Goal: Task Accomplishment & Management: Manage account settings

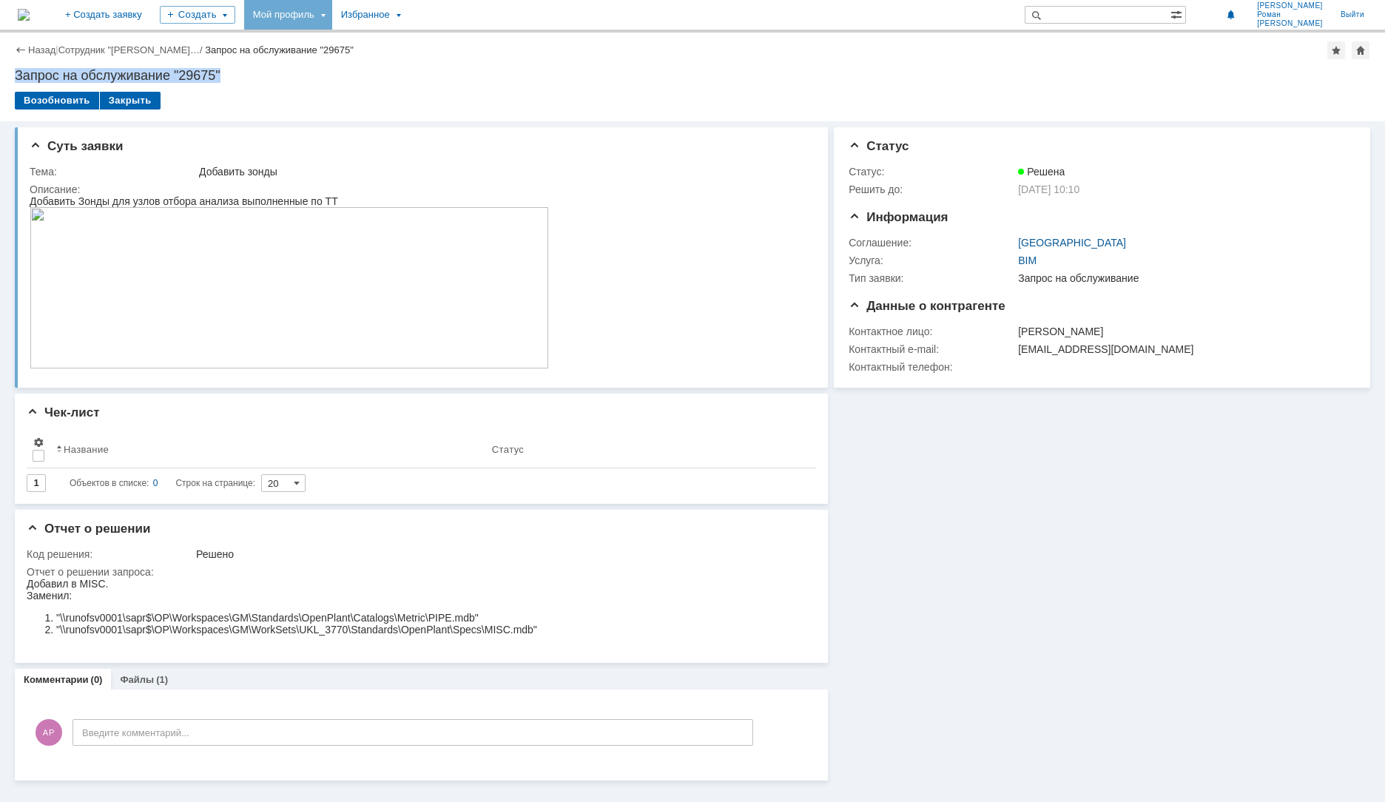
click at [332, 15] on div "Мой профиль" at bounding box center [288, 15] width 88 height 30
click at [340, 70] on div "Заявки" at bounding box center [303, 68] width 112 height 18
click at [332, 20] on div "Мой профиль" at bounding box center [288, 15] width 88 height 30
click at [472, 64] on link "Мои заявки" at bounding box center [421, 68] width 112 height 18
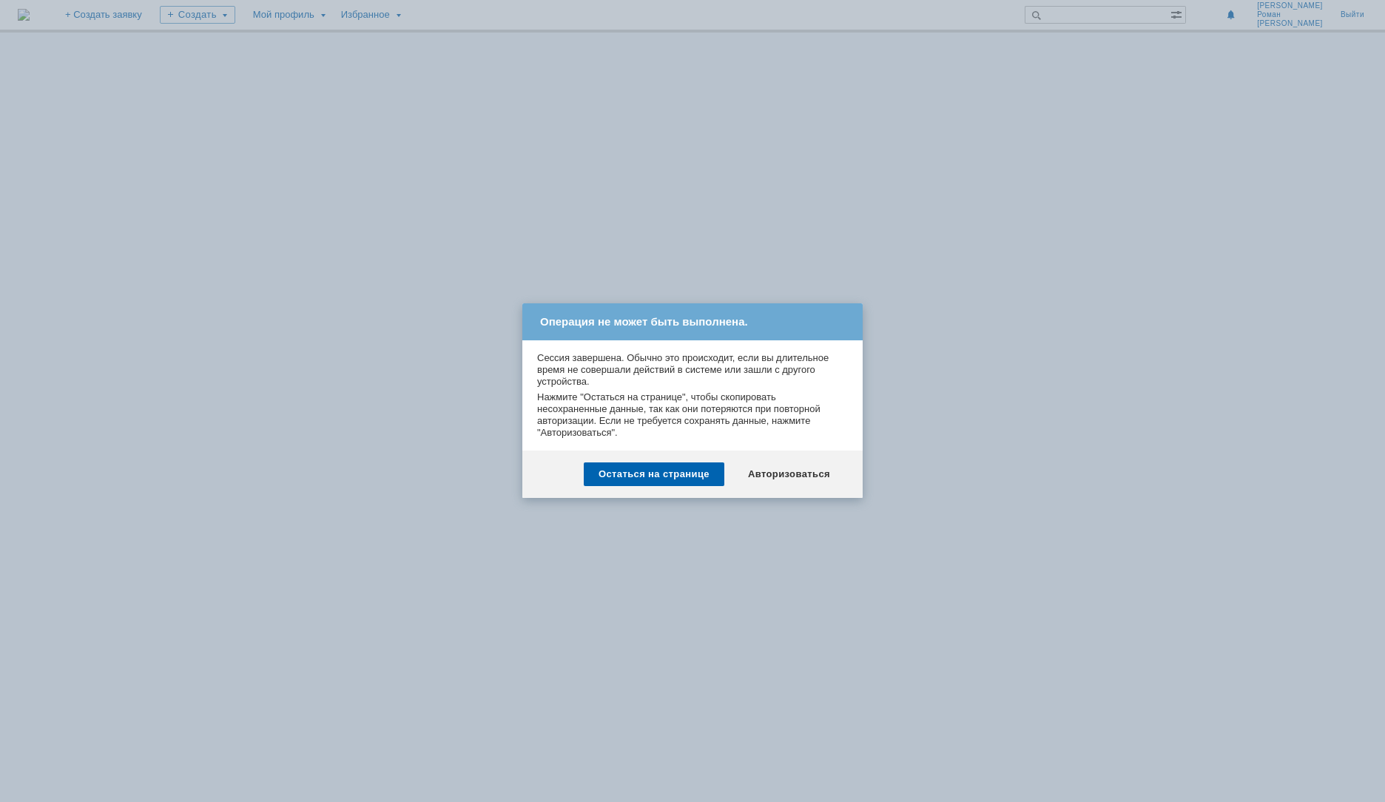
click at [712, 481] on div "Остаться на странице" at bounding box center [654, 474] width 141 height 24
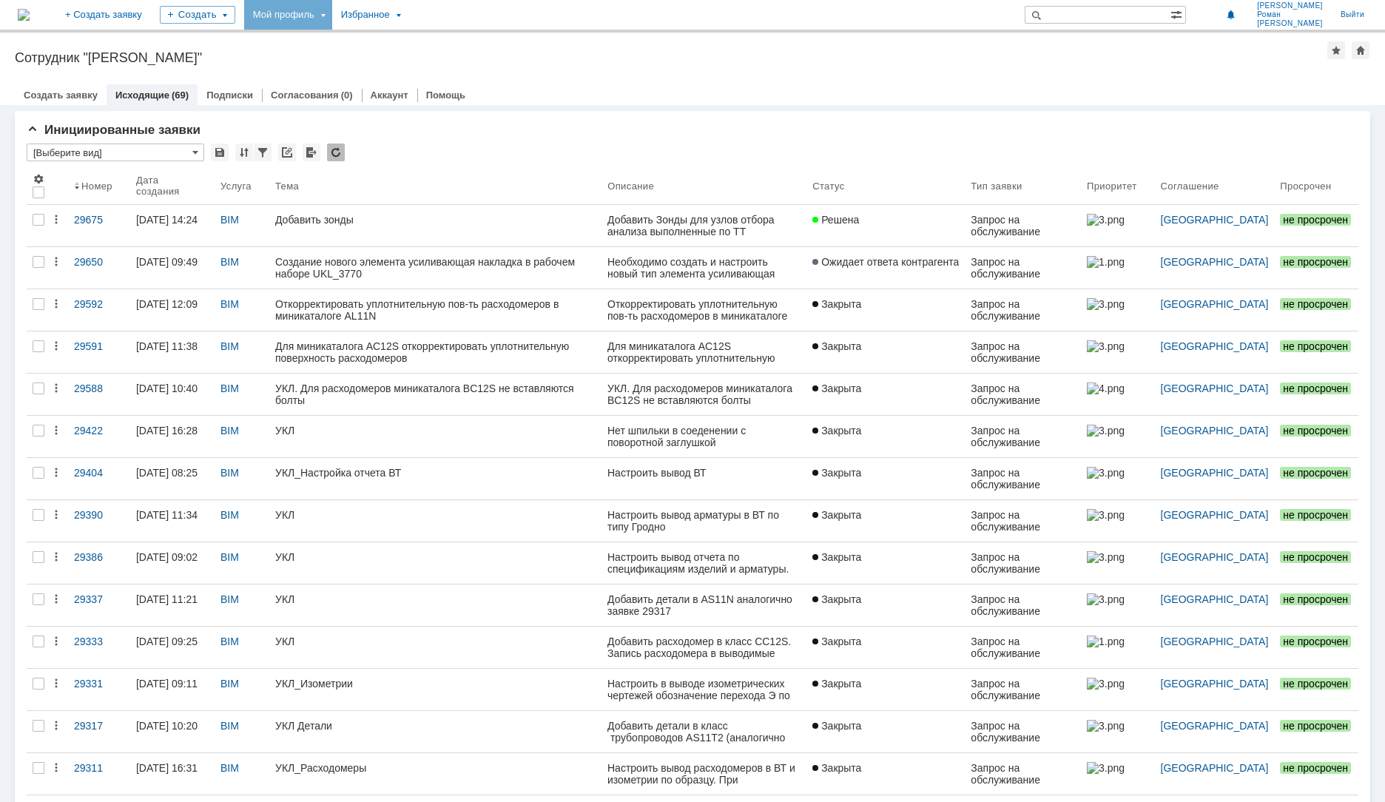
click at [332, 13] on div "Мой профиль" at bounding box center [288, 15] width 88 height 30
click at [478, 69] on link "Мои заявки" at bounding box center [421, 68] width 112 height 18
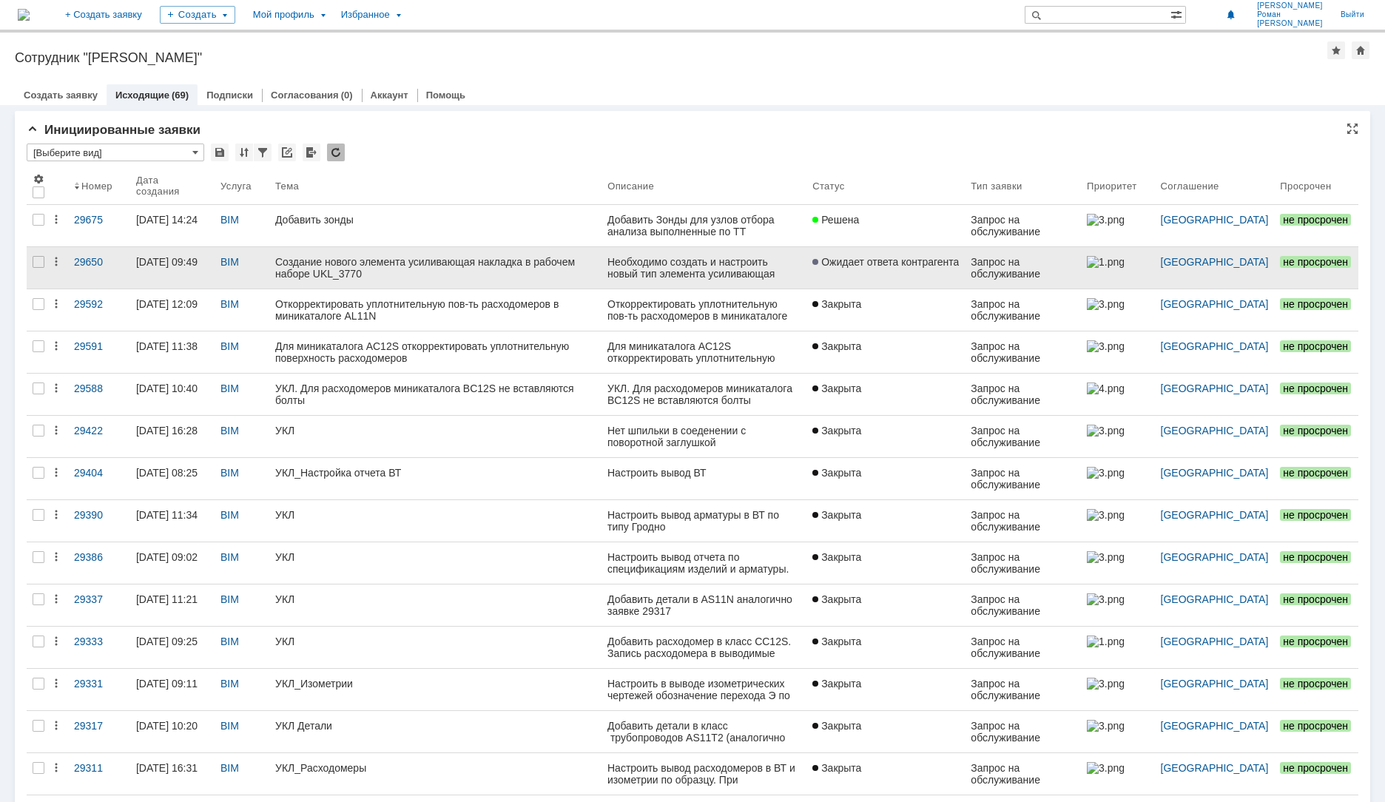
click at [447, 263] on div "Создание нового элемента усиливающая накладка в рабочем наборе UKL_3770" at bounding box center [435, 268] width 320 height 24
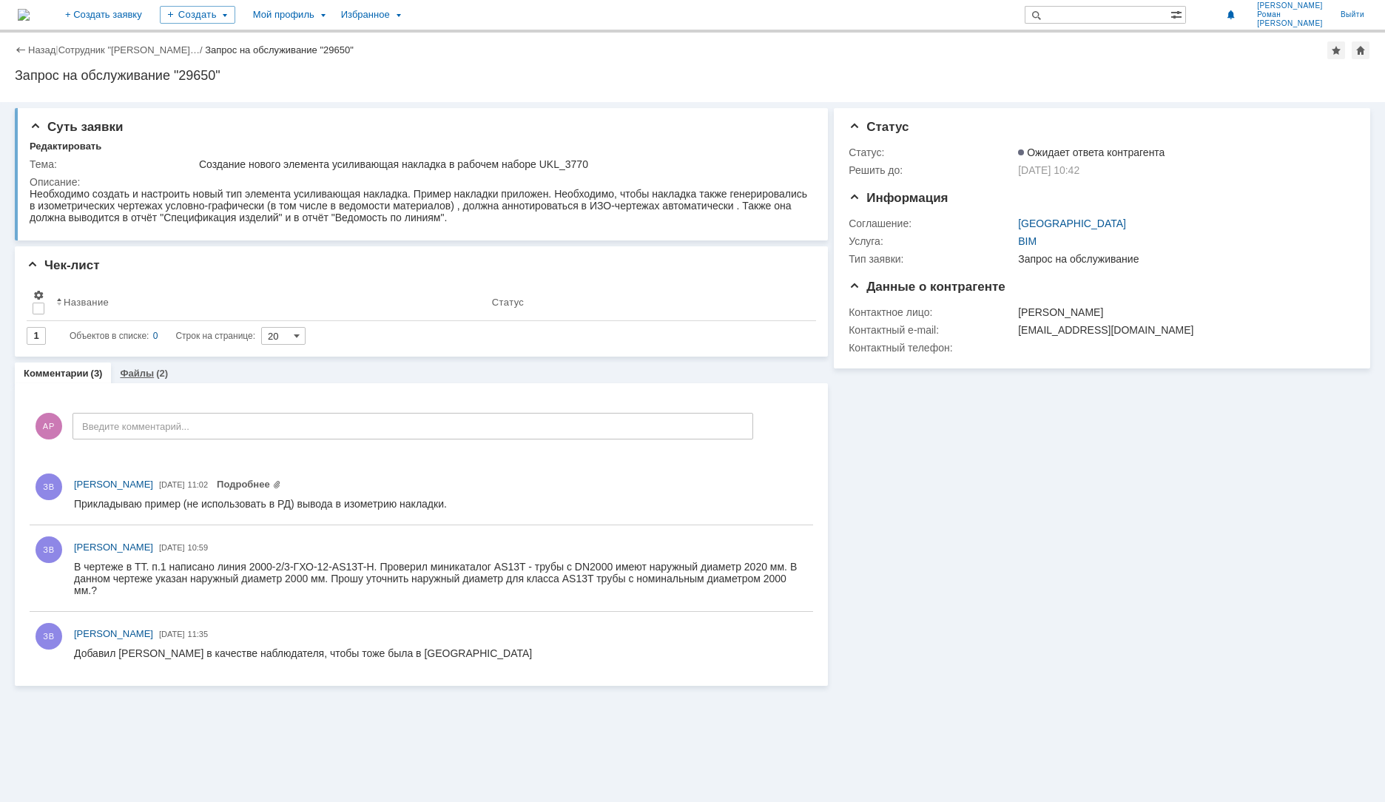
click at [143, 373] on link "Файлы" at bounding box center [137, 373] width 34 height 11
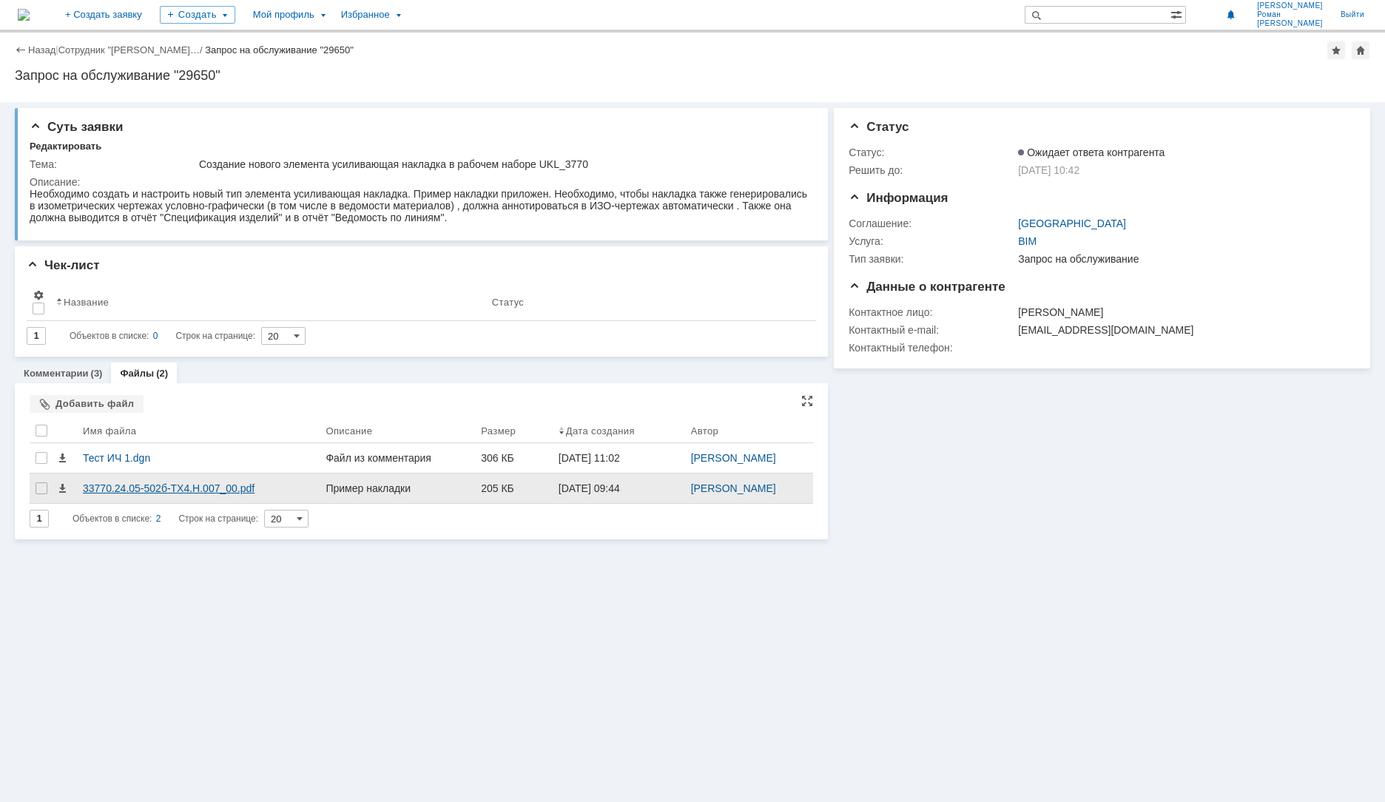
click at [156, 487] on div "33770.24.05-502б-ТХ4.Н.007_00.pdf" at bounding box center [198, 488] width 231 height 12
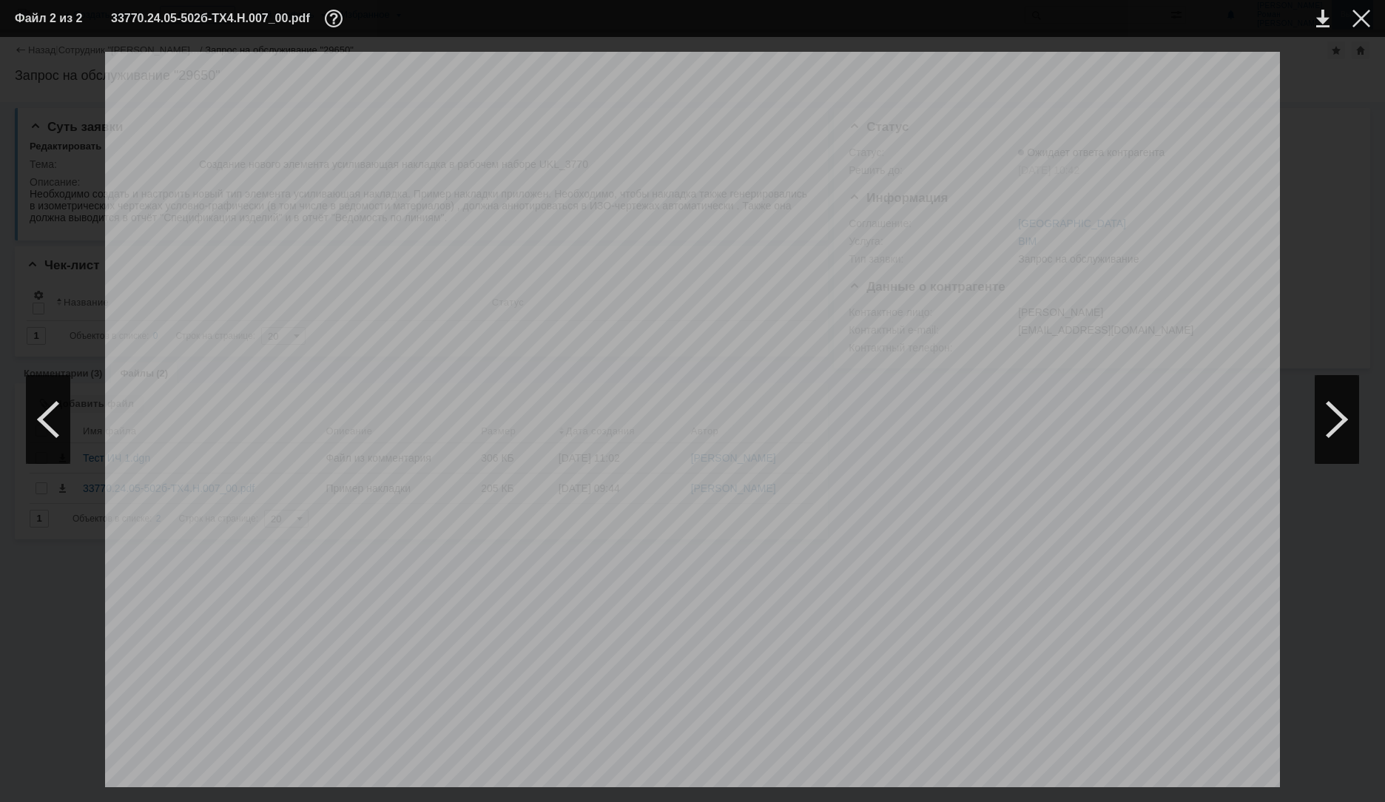
click at [1361, 12] on div at bounding box center [1361, 19] width 18 height 18
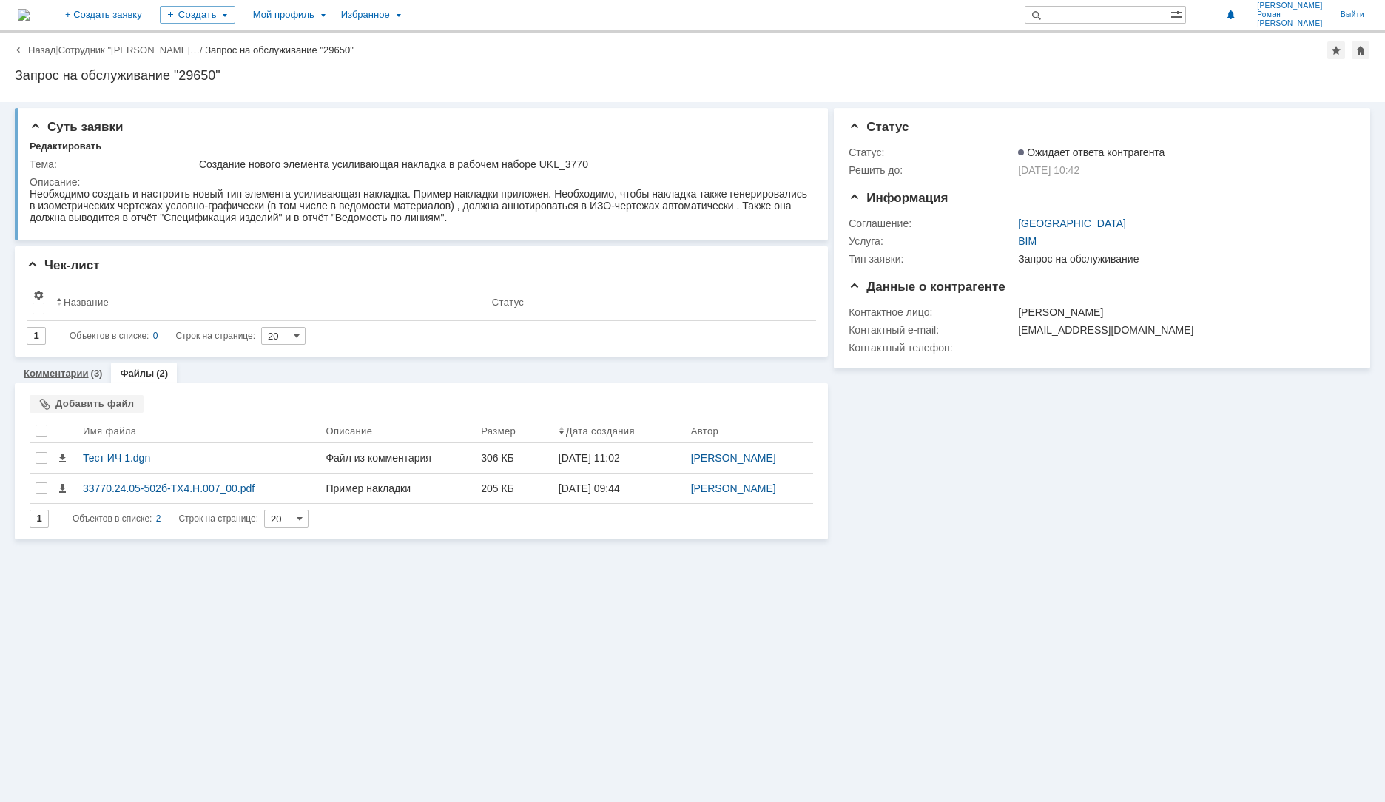
click at [70, 373] on link "Комментарии" at bounding box center [56, 373] width 65 height 11
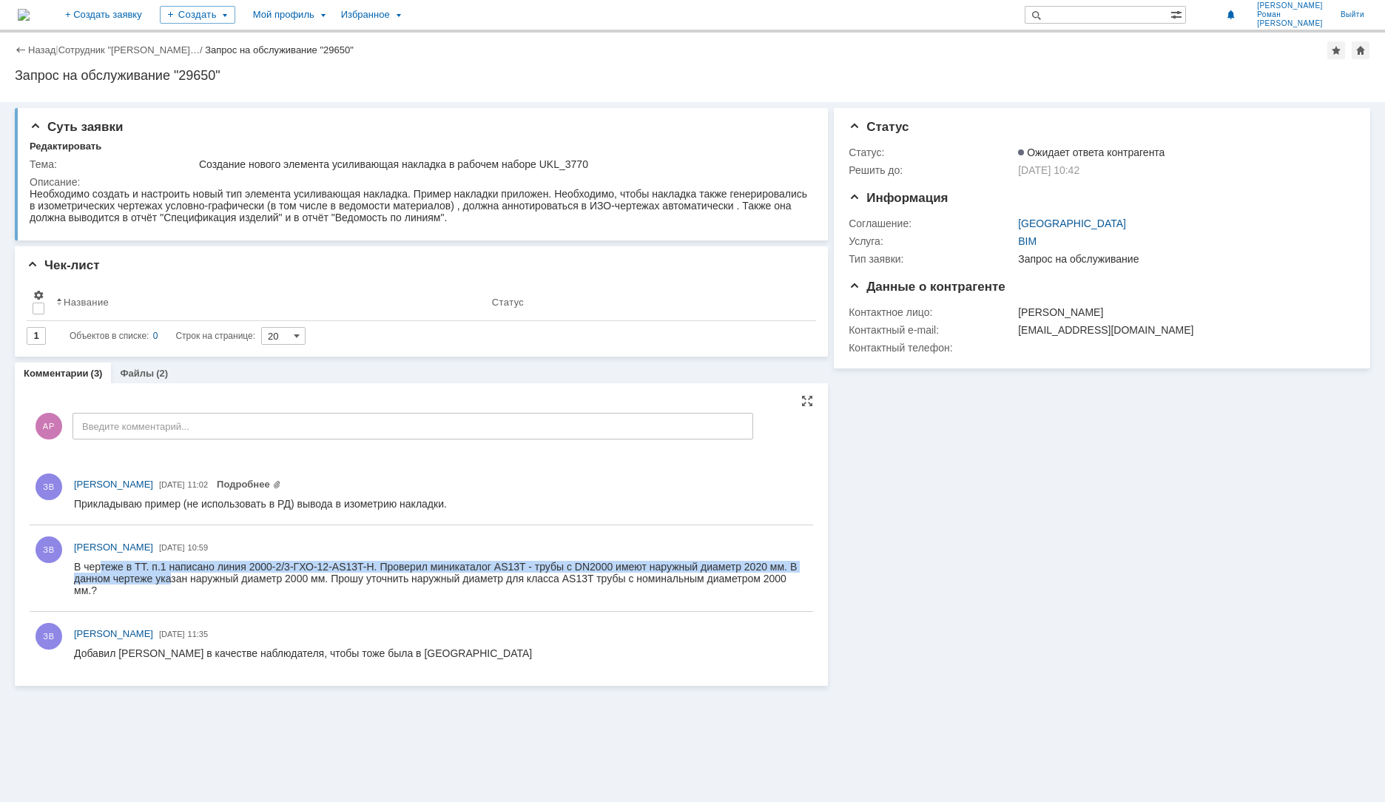
drag, startPoint x: 113, startPoint y: 570, endPoint x: 206, endPoint y: 582, distance: 93.9
click at [178, 575] on div "В чертеже в ТТ. п.1 написано линия 2000-2/3-ГХО-12-AS13T-H. Проверил миникатало…" at bounding box center [440, 579] width 732 height 36
click at [240, 577] on div "В чертеже в ТТ. п.1 написано линия 2000-2/3-ГХО-12-AS13T-H. Проверил миникатало…" at bounding box center [440, 579] width 732 height 36
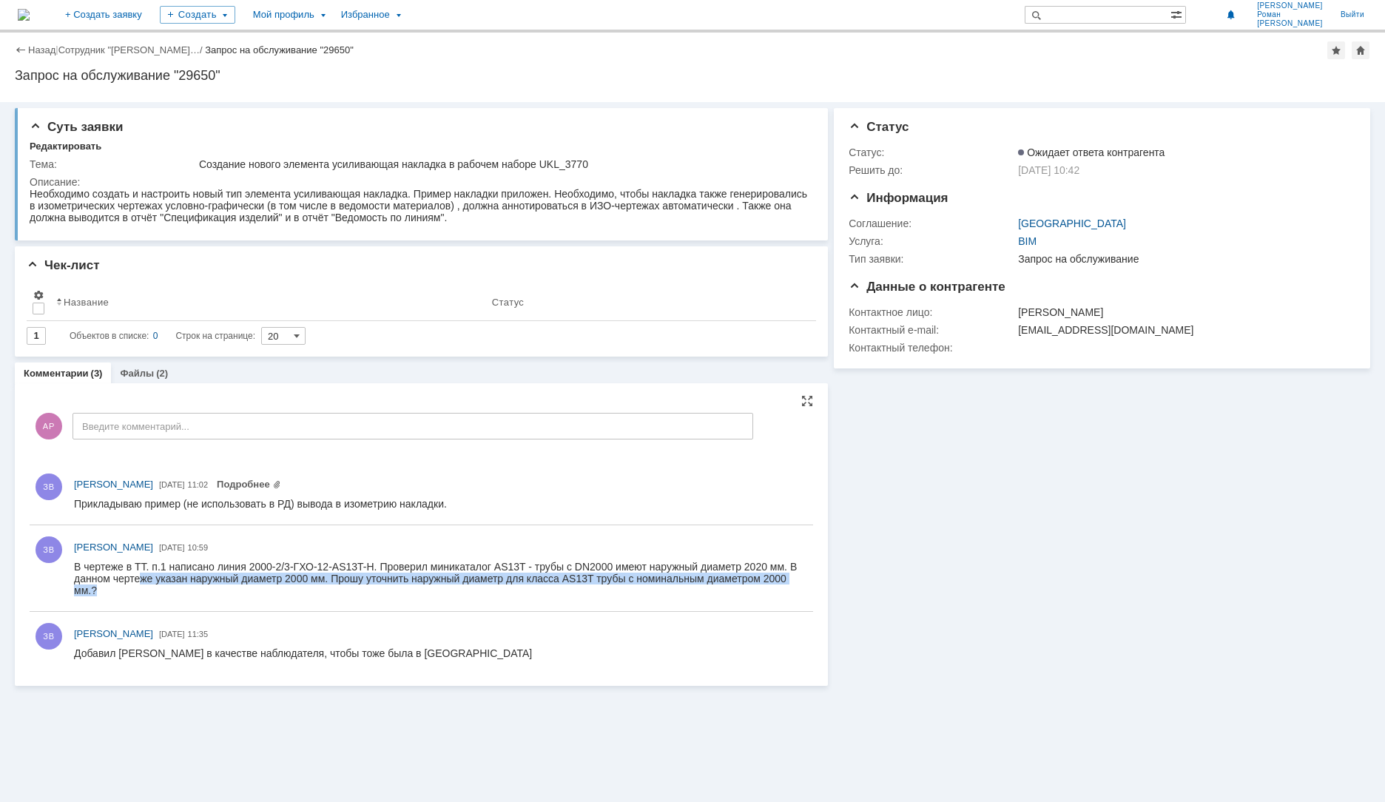
drag, startPoint x: 141, startPoint y: 582, endPoint x: 345, endPoint y: 587, distance: 204.2
click at [345, 587] on div "В чертеже в ТТ. п.1 написано линия 2000-2/3-ГХО-12-AS13T-H. Проверил миникатало…" at bounding box center [440, 579] width 732 height 36
click at [346, 581] on div "В чертеже в ТТ. п.1 написано линия 2000-2/3-ГХО-12-AS13T-H. Проверил миникатало…" at bounding box center [440, 579] width 732 height 36
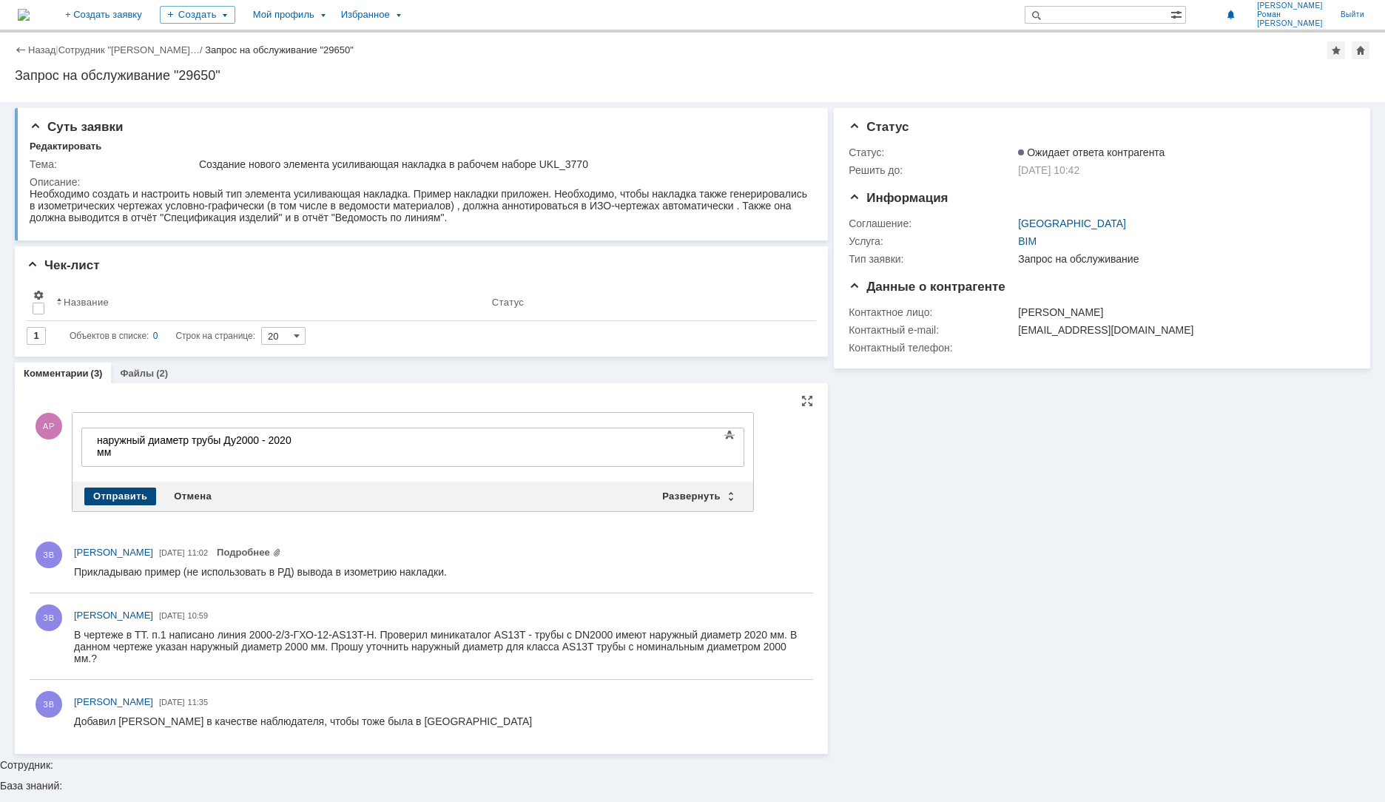
click at [136, 490] on div "Отправить" at bounding box center [120, 496] width 72 height 18
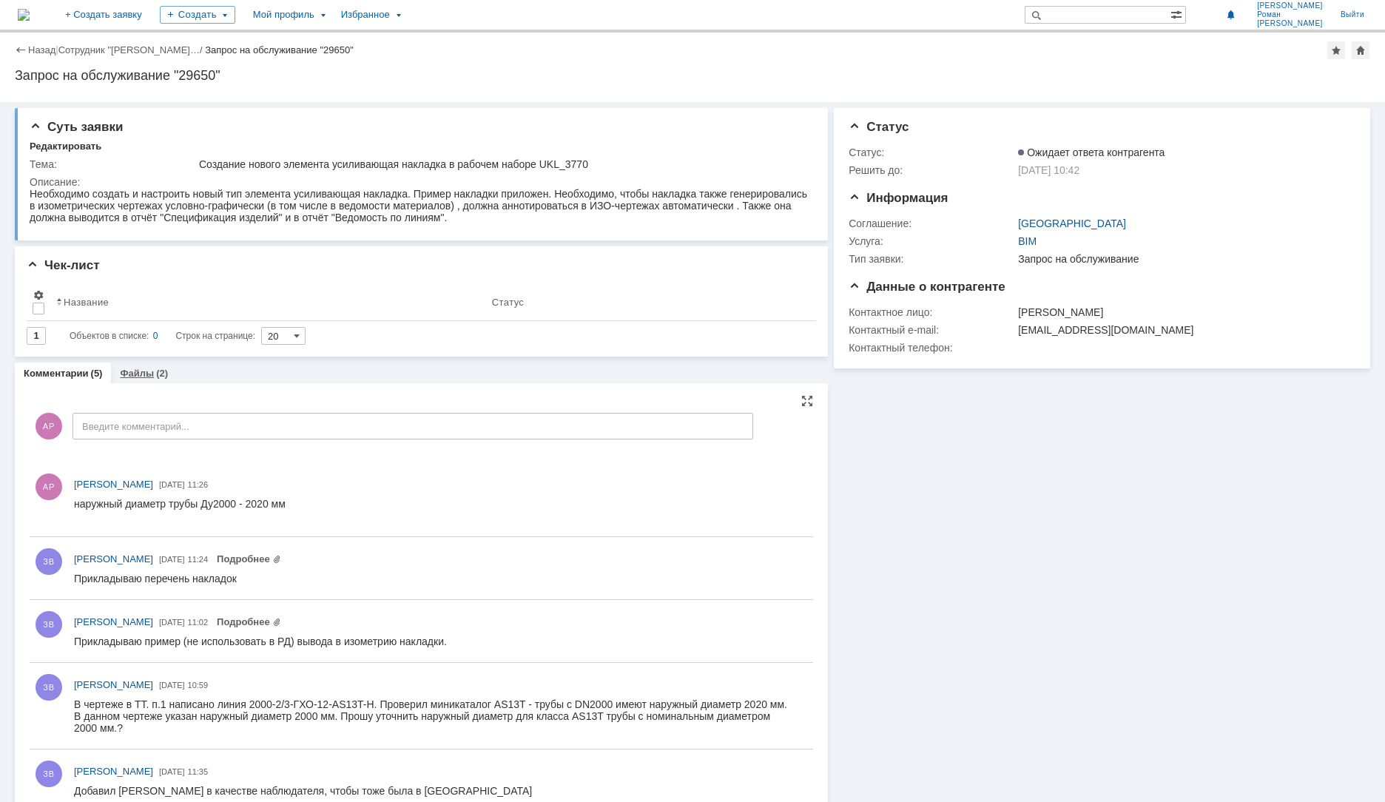
drag, startPoint x: 135, startPoint y: 370, endPoint x: 137, endPoint y: 379, distance: 9.0
click at [136, 371] on link "Файлы" at bounding box center [137, 373] width 34 height 11
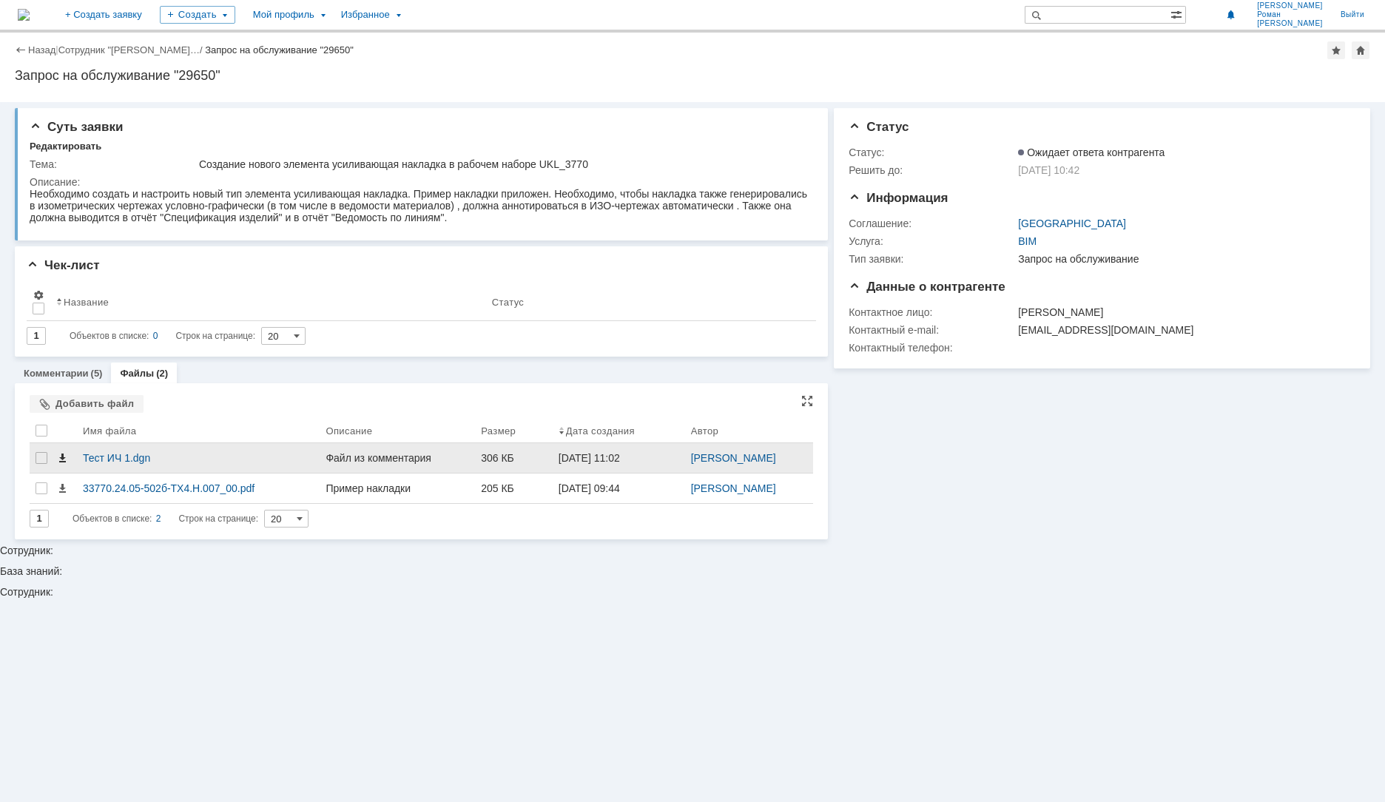
click at [61, 457] on span at bounding box center [62, 458] width 12 height 12
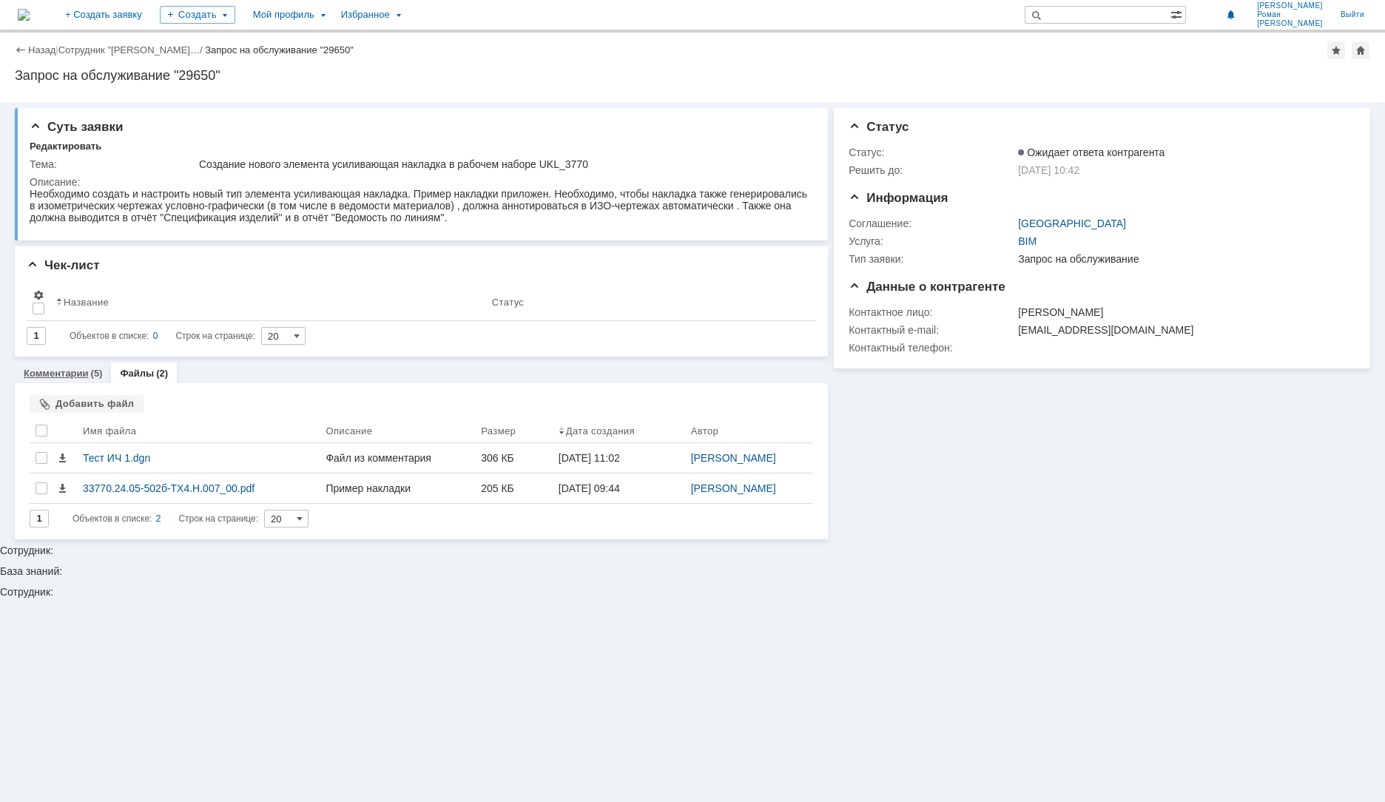
click at [53, 371] on link "Комментарии" at bounding box center [56, 373] width 65 height 11
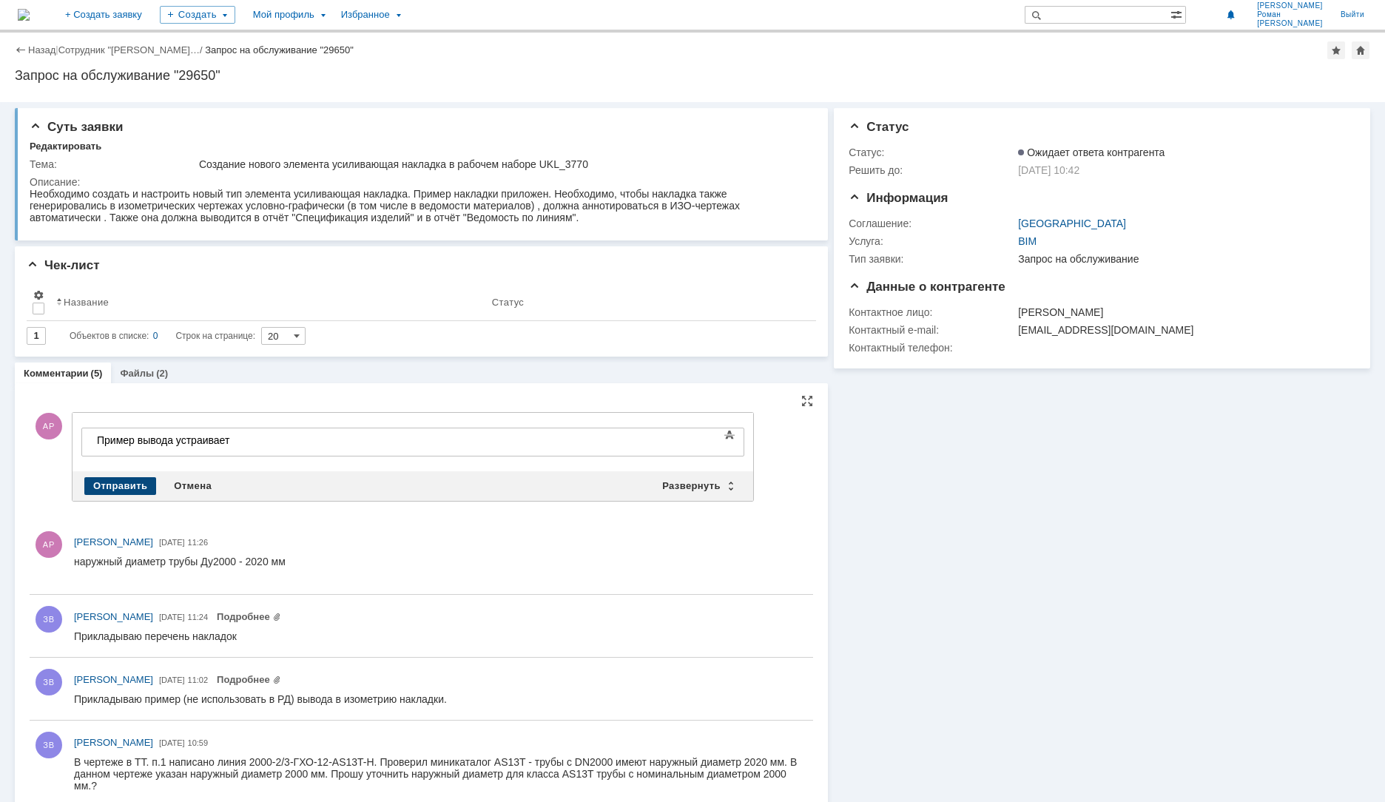
click at [101, 480] on div "Отправить" at bounding box center [120, 486] width 72 height 18
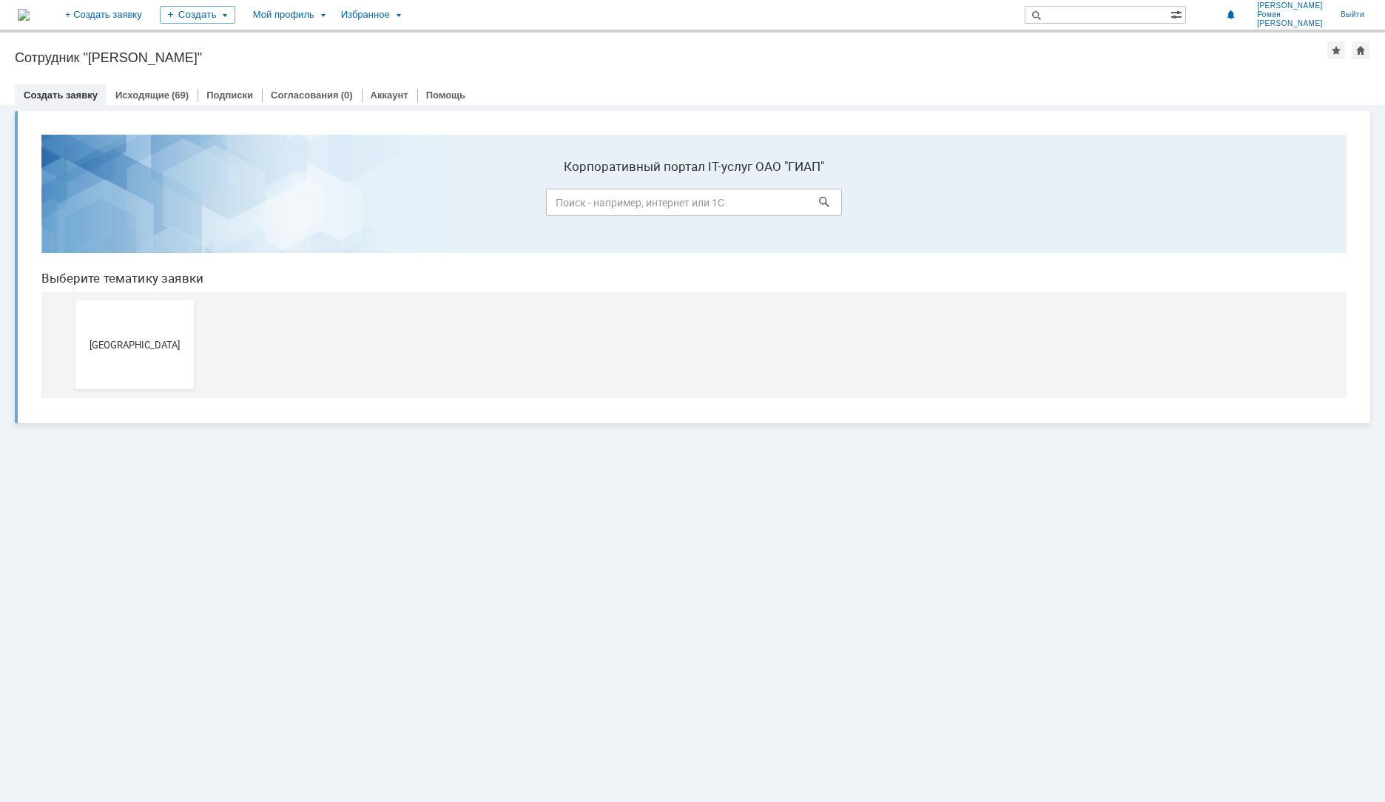
click at [132, 341] on span "[GEOGRAPHIC_DATA]" at bounding box center [134, 344] width 109 height 11
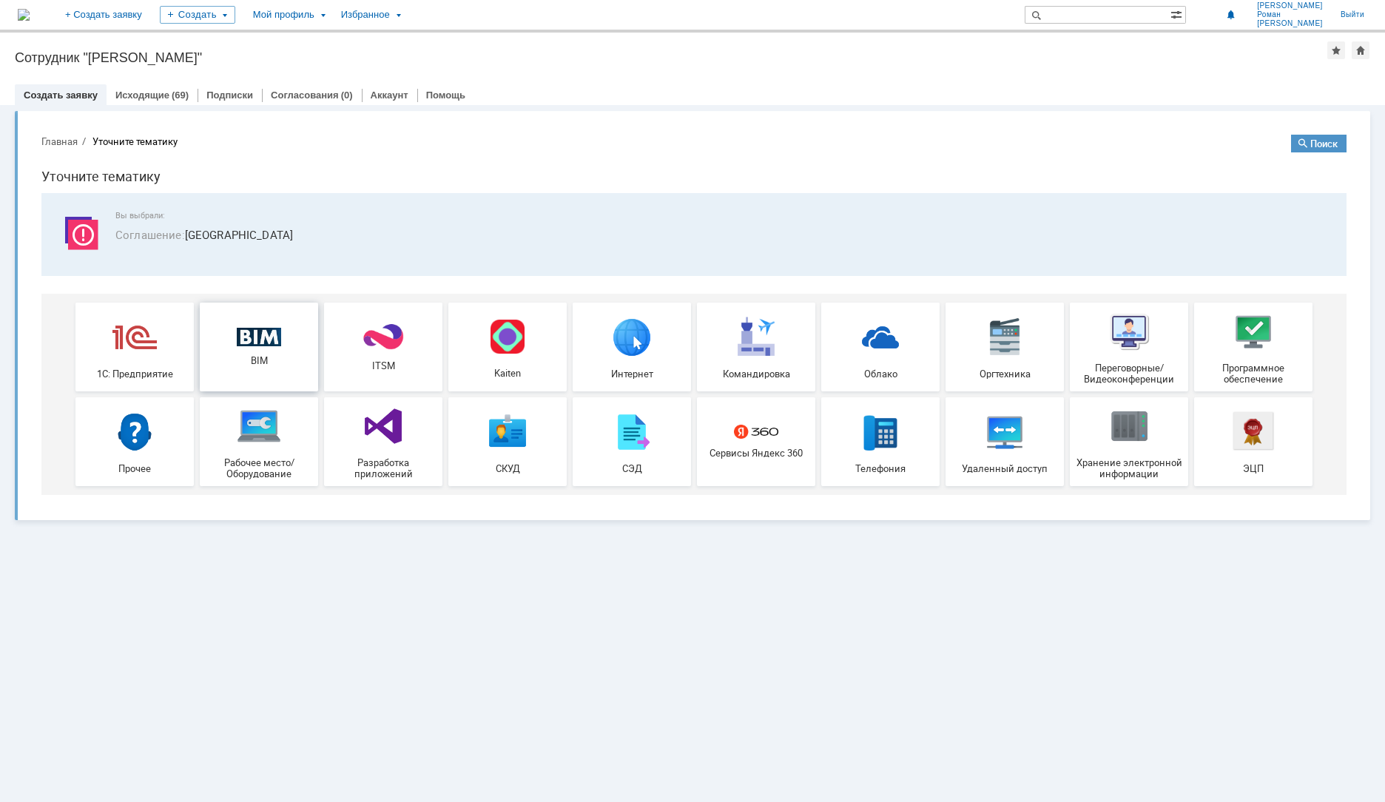
click at [296, 352] on div "BIM" at bounding box center [258, 347] width 109 height 39
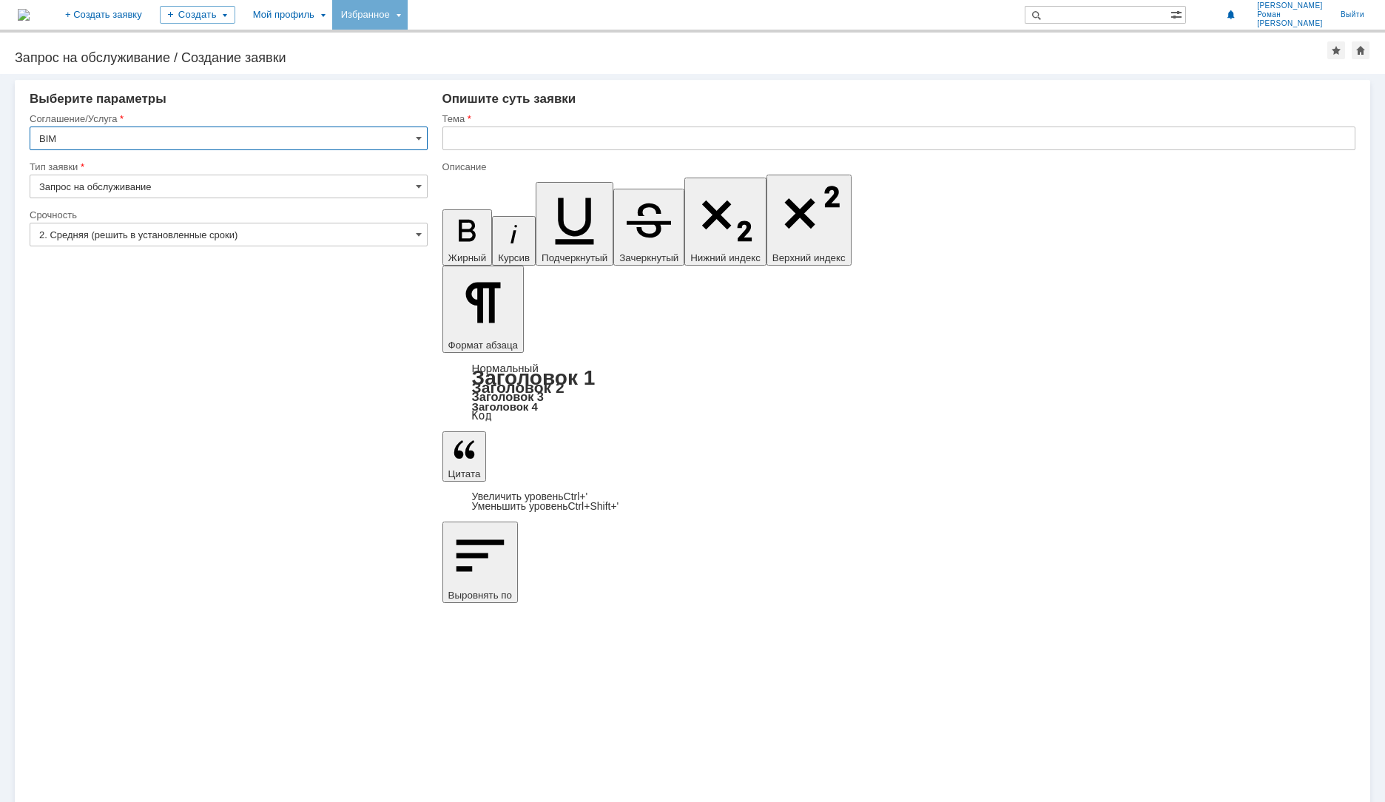
click at [408, 21] on div "Избранное" at bounding box center [369, 15] width 75 height 30
click at [332, 24] on div "Мой профиль" at bounding box center [288, 15] width 88 height 30
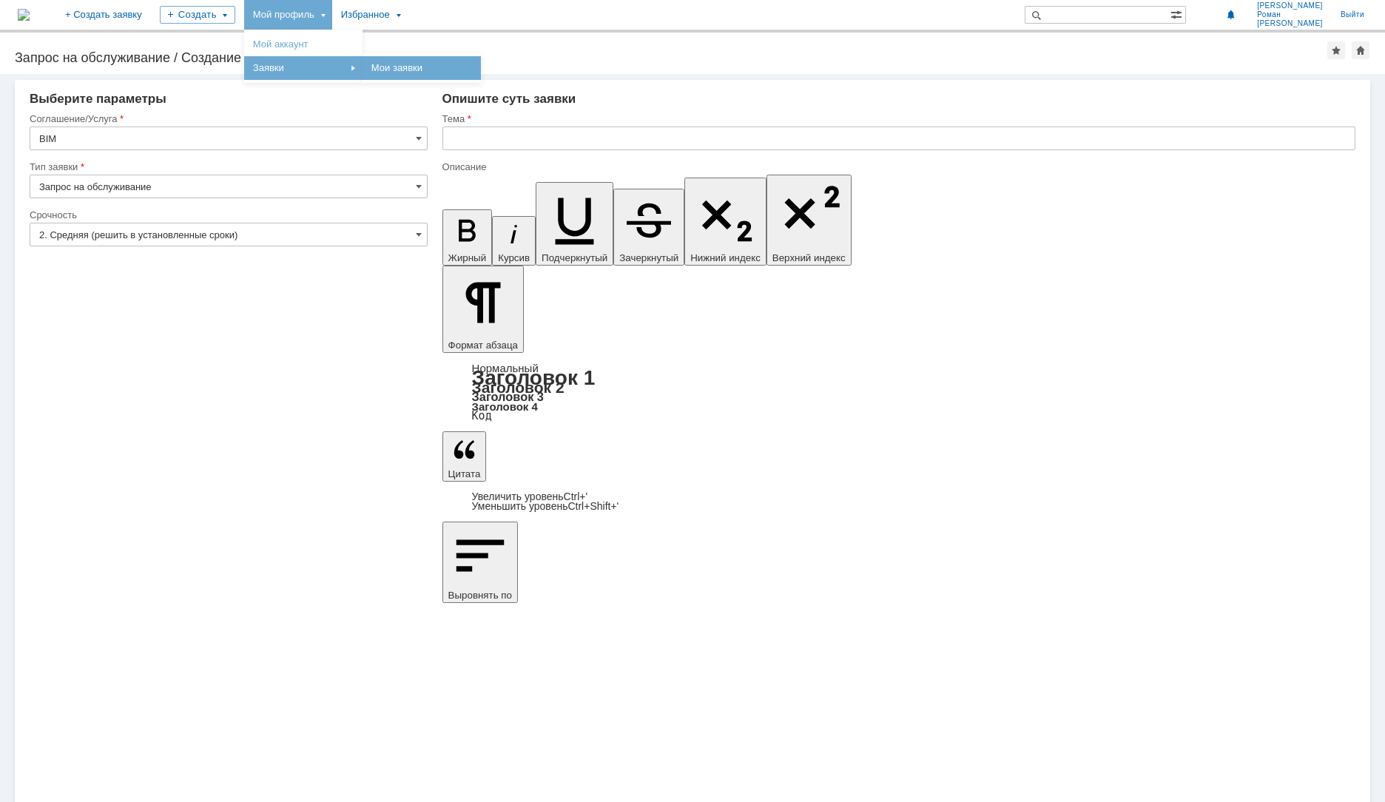
click at [465, 61] on link "Мои заявки" at bounding box center [421, 68] width 112 height 18
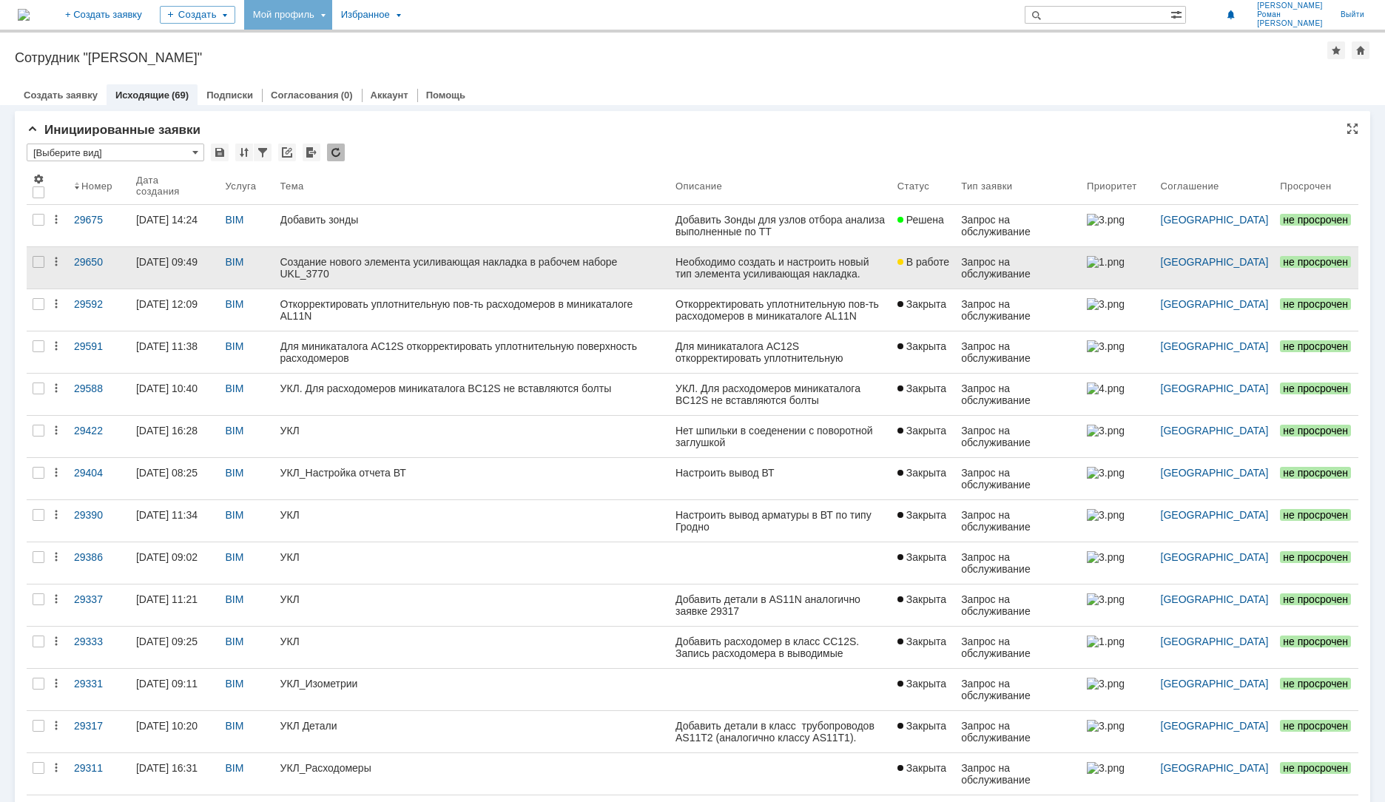
click at [390, 279] on link "Создание нового элемента усиливающая накладка в рабочем наборе UKL_3770" at bounding box center [472, 267] width 396 height 41
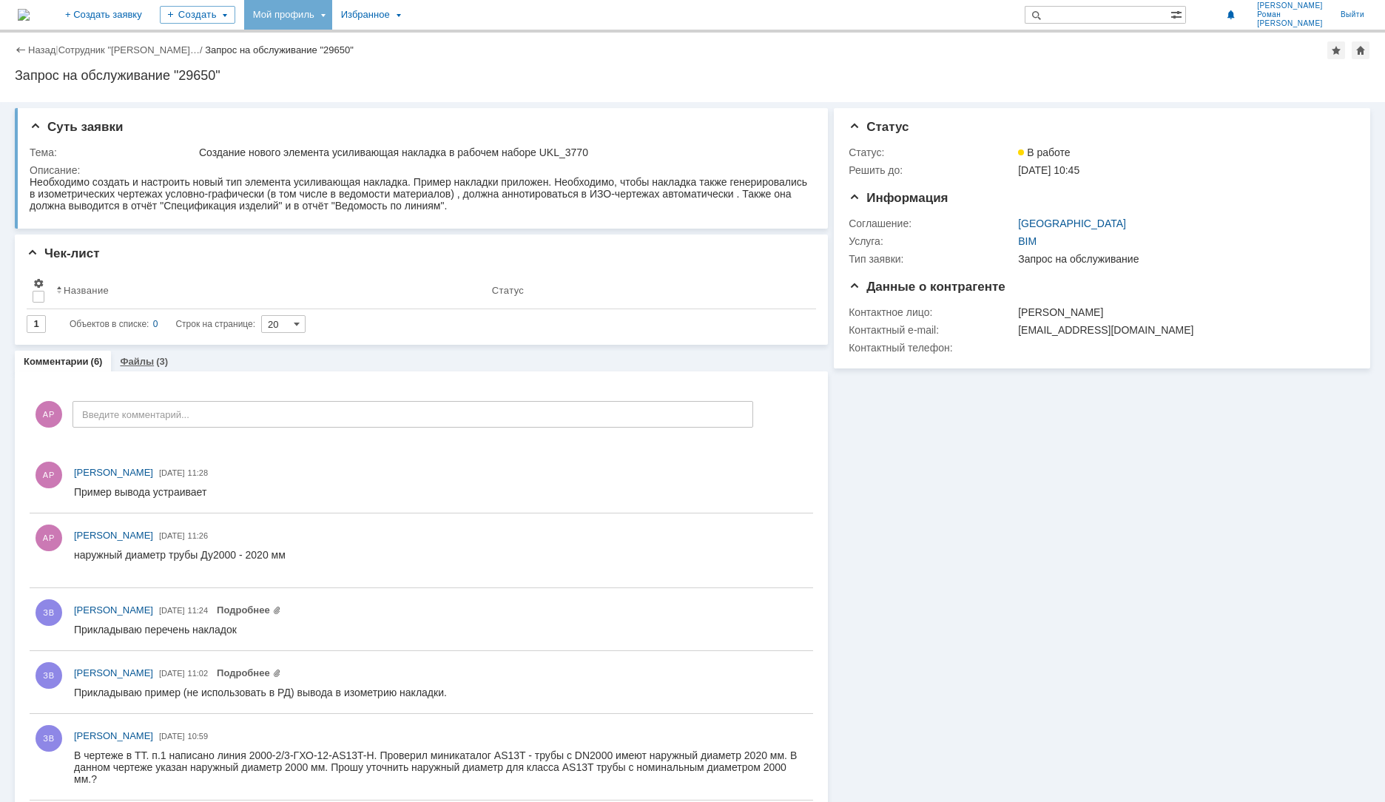
click at [141, 364] on link "Файлы" at bounding box center [137, 361] width 34 height 11
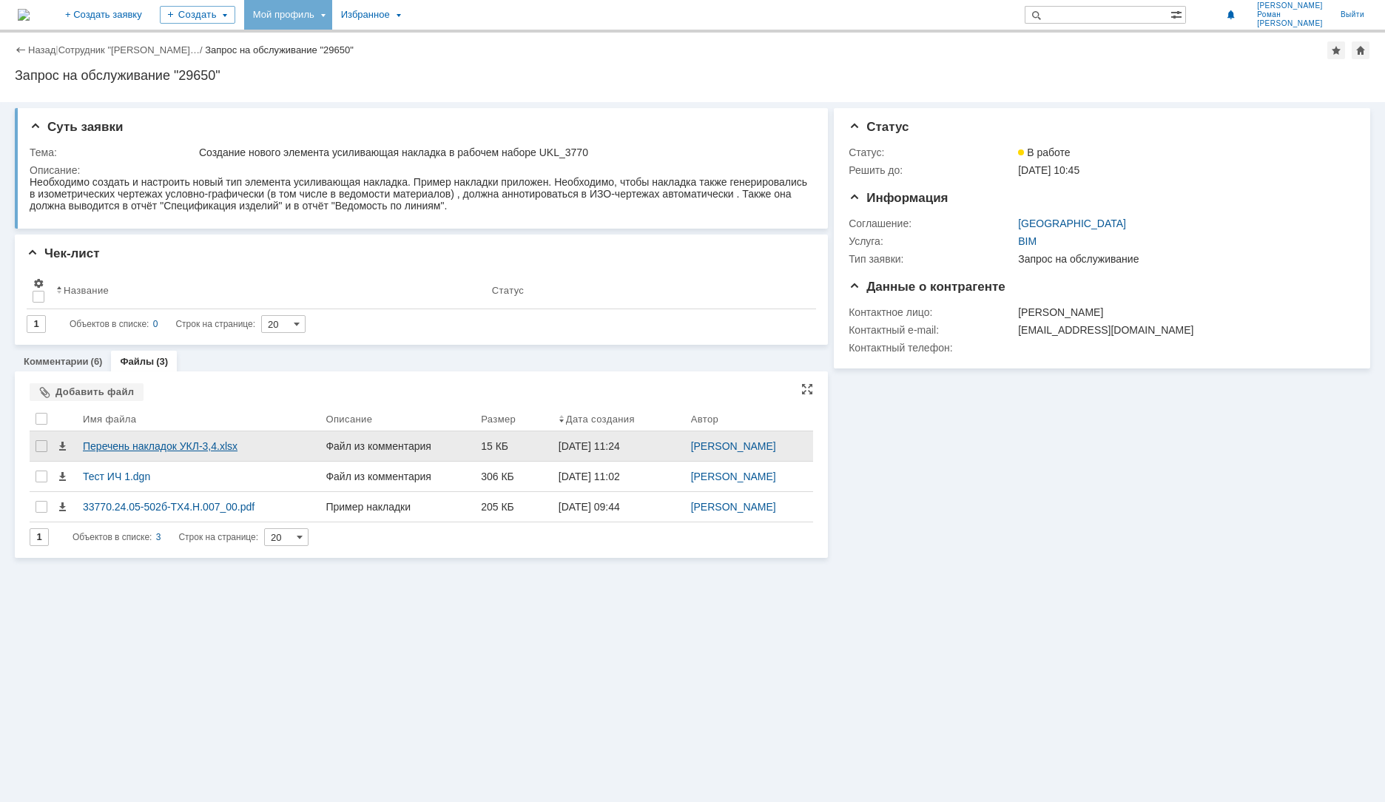
click at [126, 439] on div "Перечень накладок УКЛ-3,4.xlsx" at bounding box center [198, 446] width 243 height 30
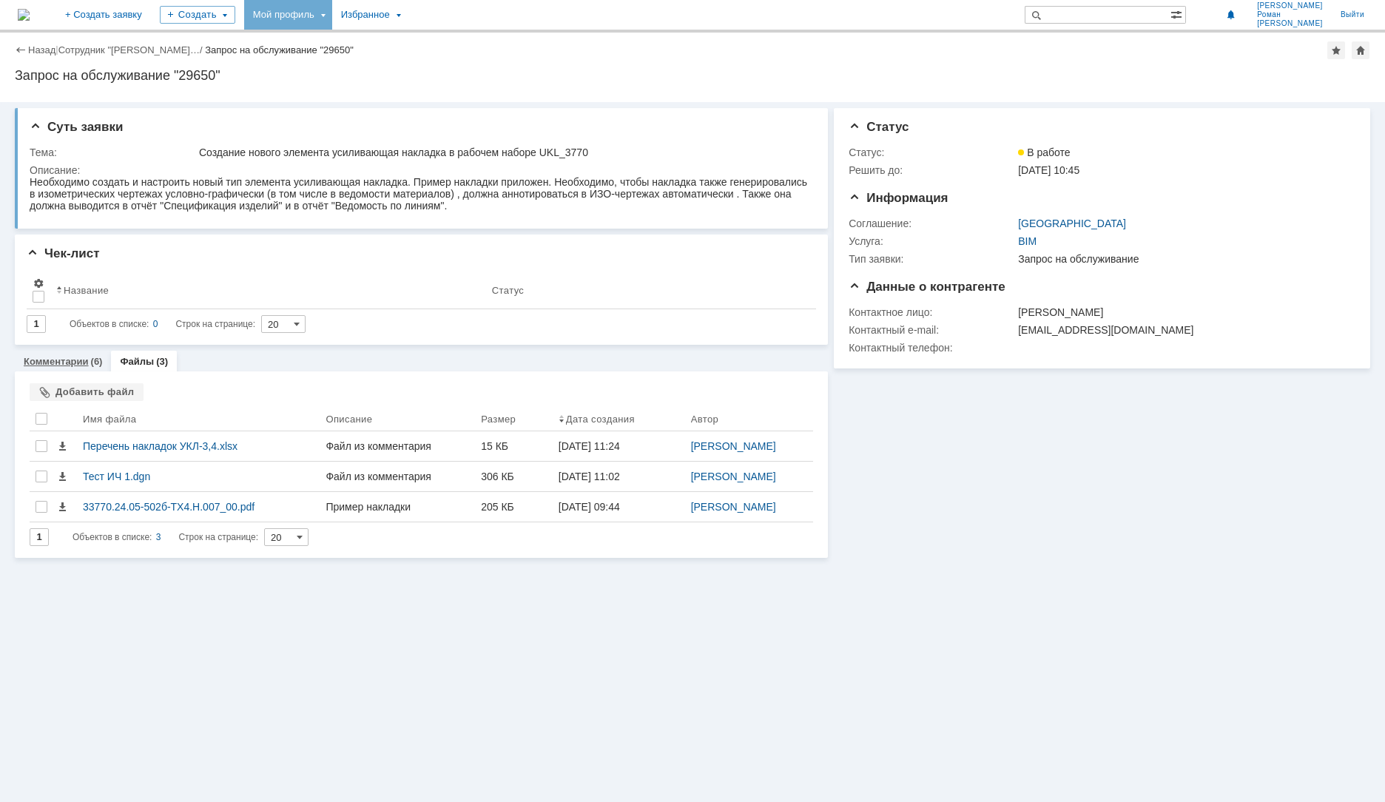
click at [55, 356] on div "Комментарии (6)" at bounding box center [63, 361] width 96 height 21
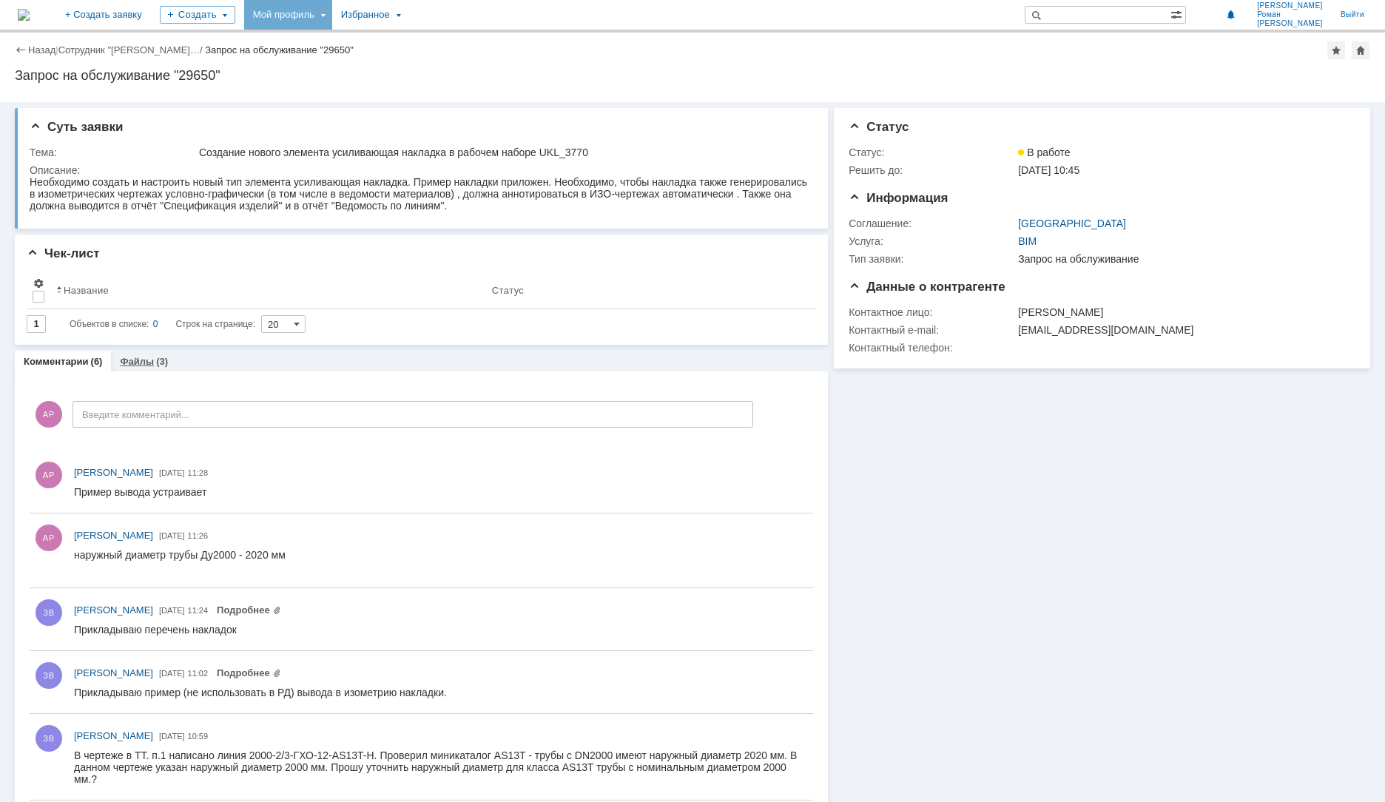
click at [124, 366] on link "Файлы" at bounding box center [137, 361] width 34 height 11
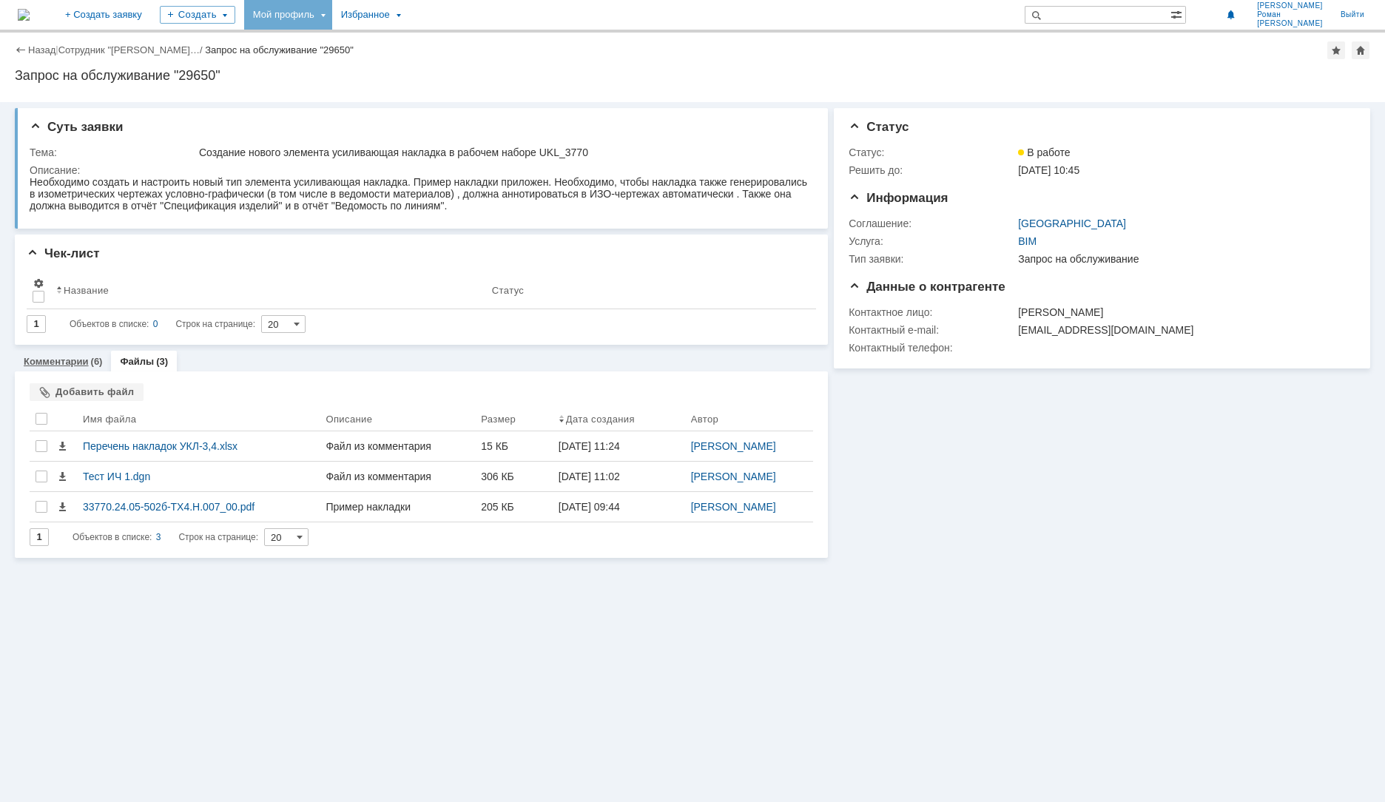
click at [58, 364] on link "Комментарии" at bounding box center [56, 361] width 65 height 11
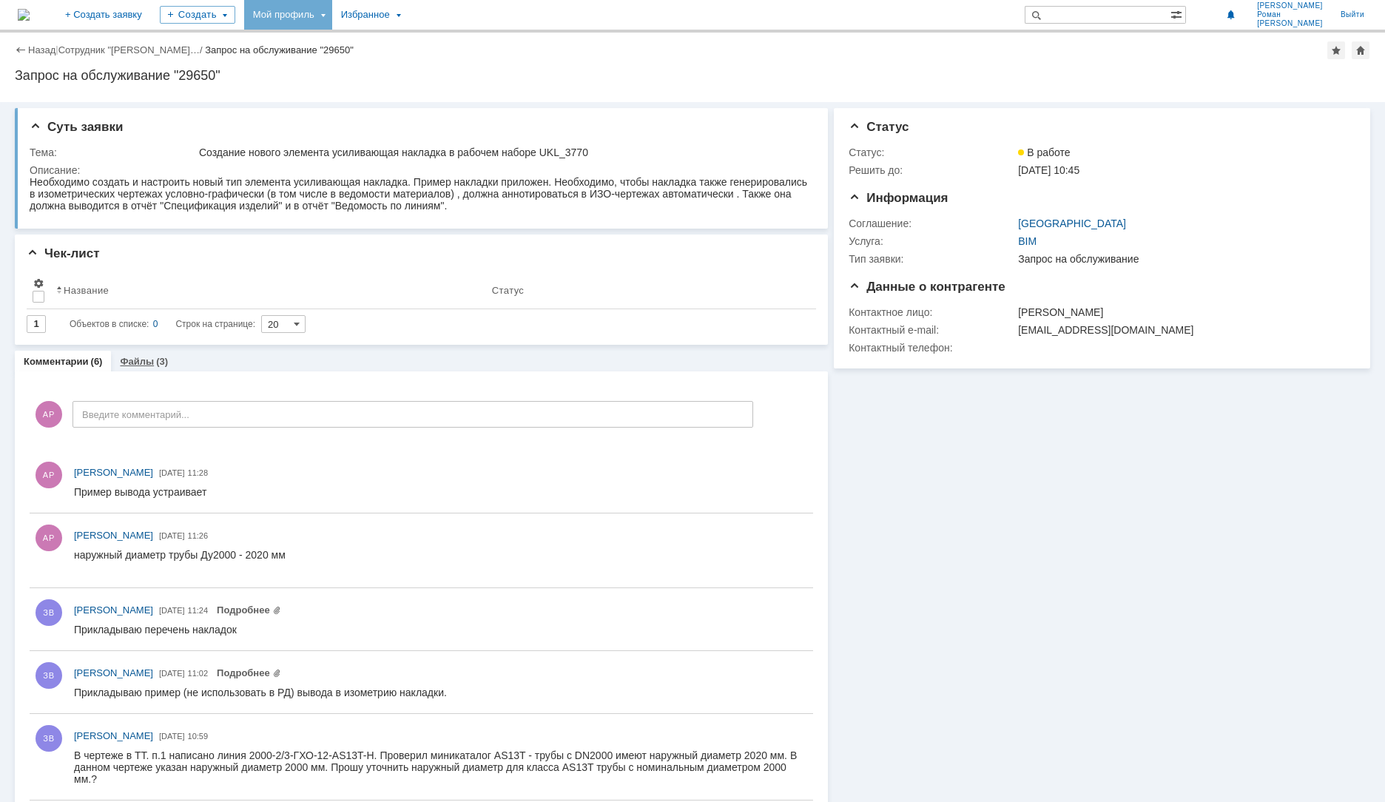
click at [135, 364] on link "Файлы" at bounding box center [137, 361] width 34 height 11
